Goal: Find specific page/section: Find specific page/section

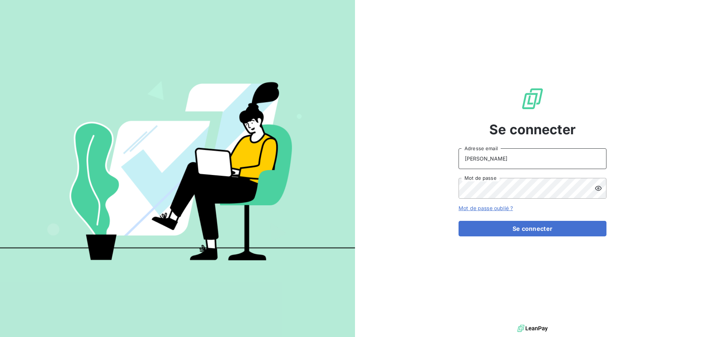
click at [501, 165] on input "[PERSON_NAME]" at bounding box center [532, 158] width 148 height 21
type input "C"
type input "[EMAIL_ADDRESS][DOMAIN_NAME]"
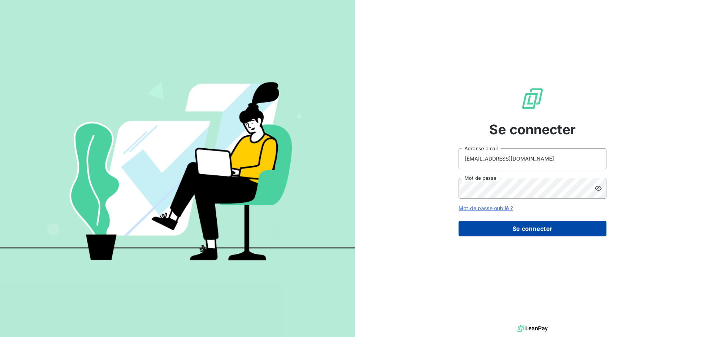
click at [508, 224] on button "Se connecter" at bounding box center [532, 229] width 148 height 16
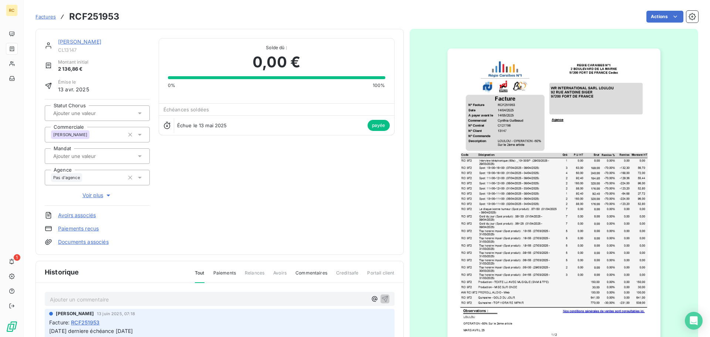
click at [48, 18] on span "Factures" at bounding box center [45, 17] width 20 height 6
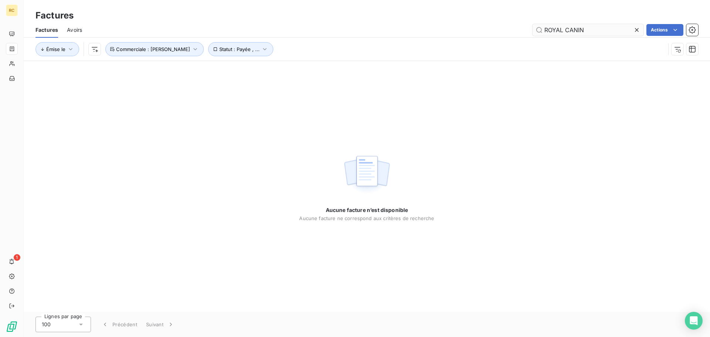
click at [589, 29] on input "ROYAL CANIN" at bounding box center [587, 30] width 111 height 12
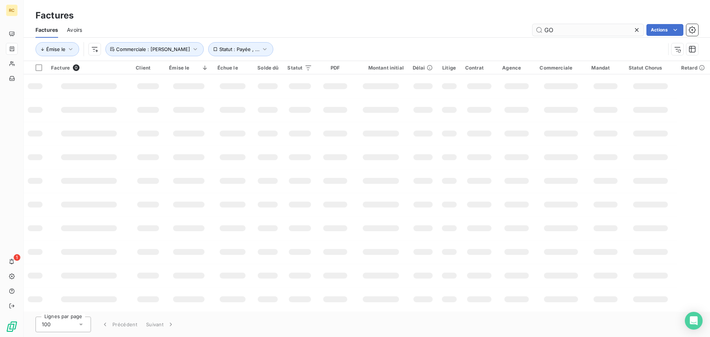
type input "G"
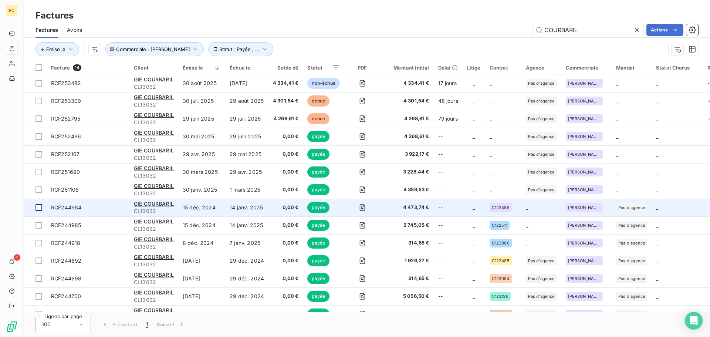
type input "COURBARIL"
